Goal: Information Seeking & Learning: Learn about a topic

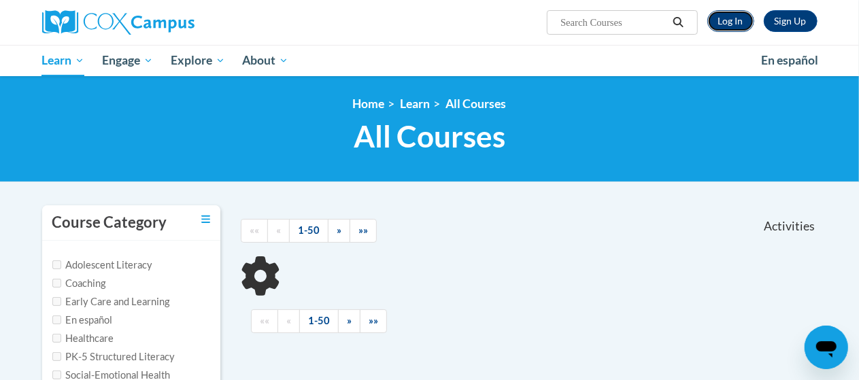
click at [722, 17] on link "Log In" at bounding box center [730, 21] width 47 height 22
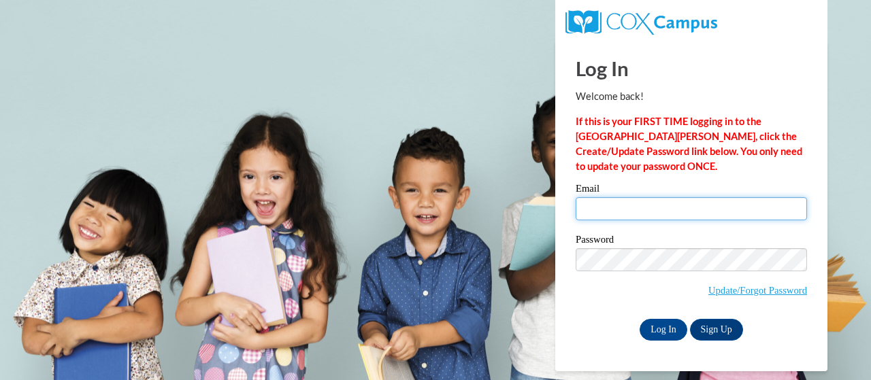
click at [643, 212] on input "Email" at bounding box center [690, 208] width 231 height 23
type input "[EMAIL_ADDRESS][PERSON_NAME][DOMAIN_NAME]"
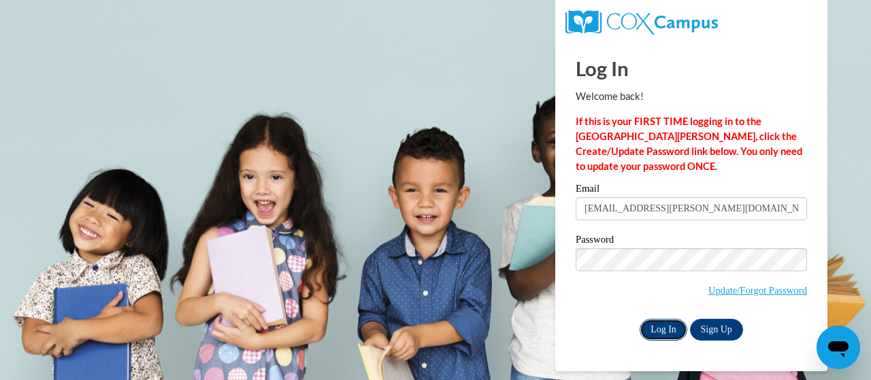
click at [656, 334] on input "Log In" at bounding box center [663, 330] width 48 height 22
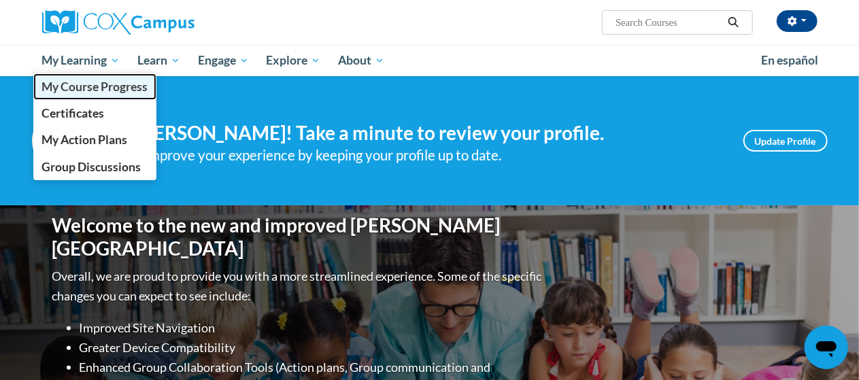
click at [111, 82] on span "My Course Progress" at bounding box center [94, 87] width 106 height 14
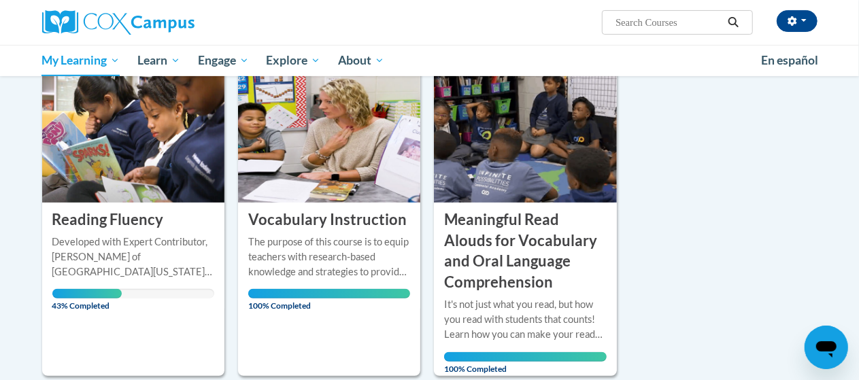
scroll to position [222, 0]
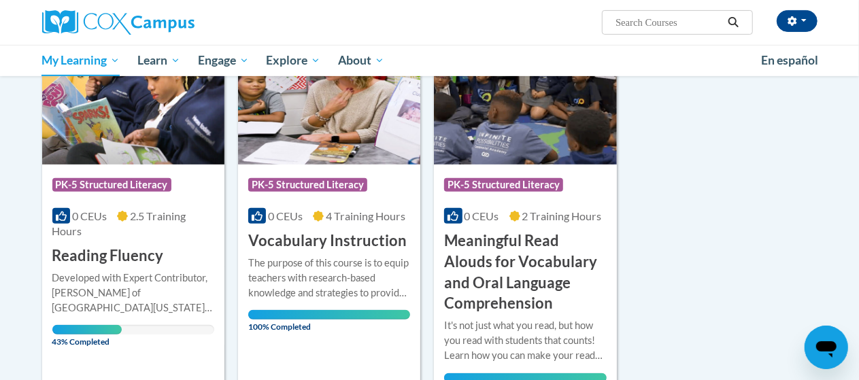
click at [132, 254] on h3 "Reading Fluency" at bounding box center [108, 256] width 112 height 21
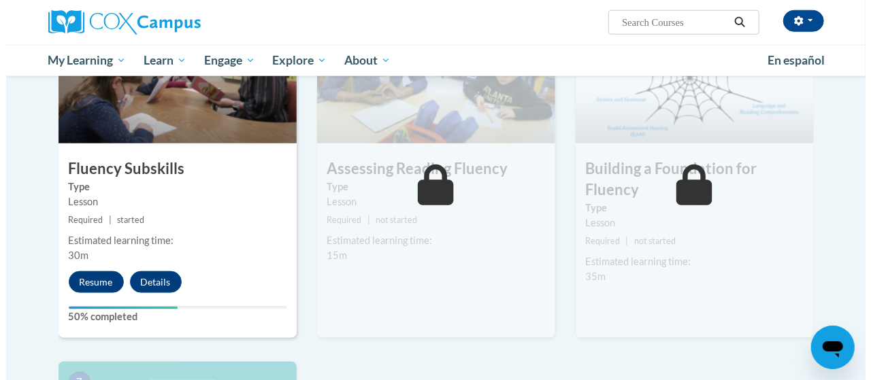
scroll to position [724, 0]
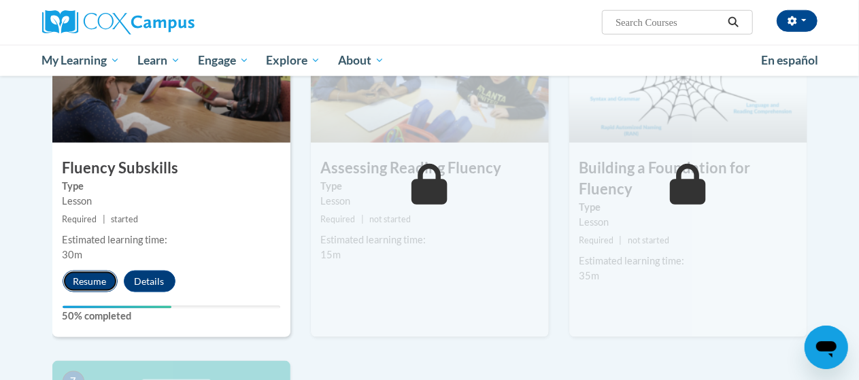
click at [103, 277] on button "Resume" at bounding box center [90, 282] width 55 height 22
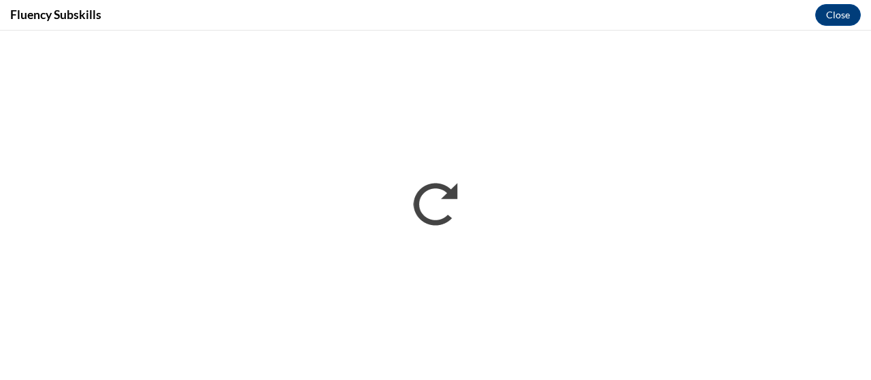
scroll to position [0, 0]
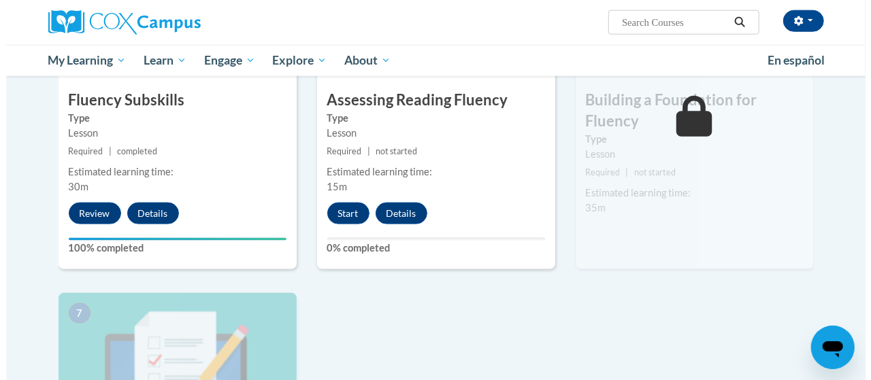
scroll to position [790, 0]
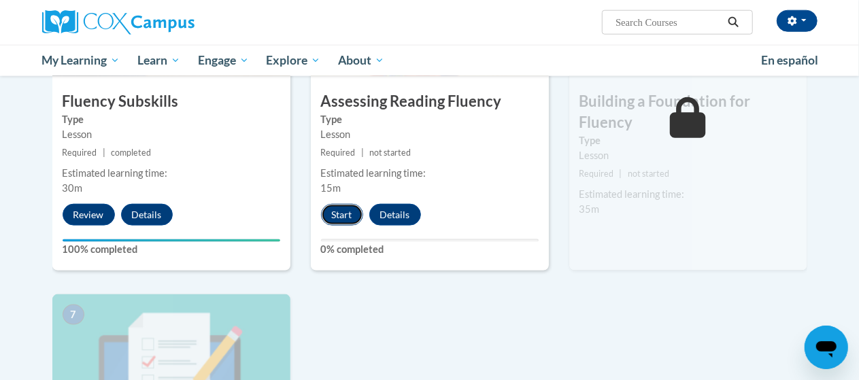
click at [337, 222] on button "Start" at bounding box center [342, 215] width 42 height 22
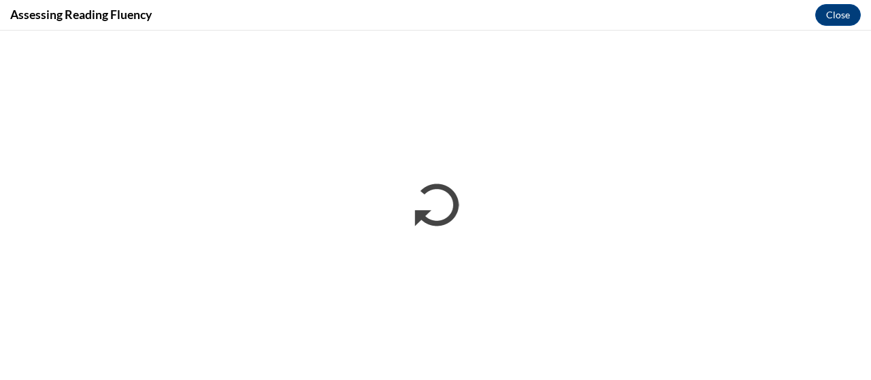
scroll to position [0, 0]
